Goal: Task Accomplishment & Management: Manage account settings

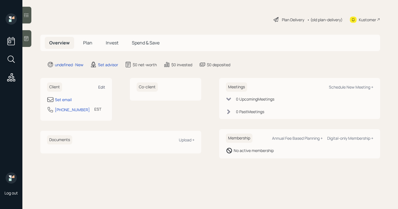
click at [103, 89] on div "Edit" at bounding box center [101, 86] width 7 height 5
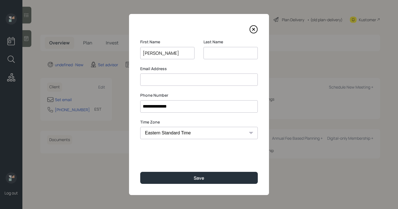
type input "[PERSON_NAME]"
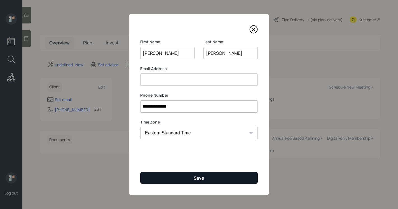
type input "[PERSON_NAME]"
click at [174, 178] on button "Save" at bounding box center [198, 178] width 117 height 12
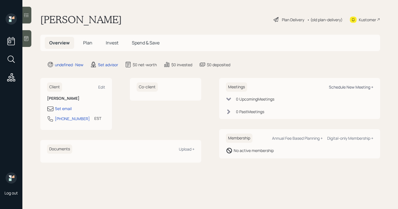
click at [336, 86] on div "Schedule New Meeting +" at bounding box center [351, 86] width 44 height 5
select select "round-[PERSON_NAME]"
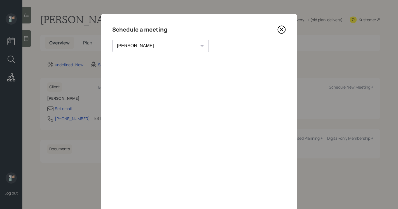
click at [281, 31] on icon at bounding box center [281, 29] width 8 height 8
